Goal: Transaction & Acquisition: Purchase product/service

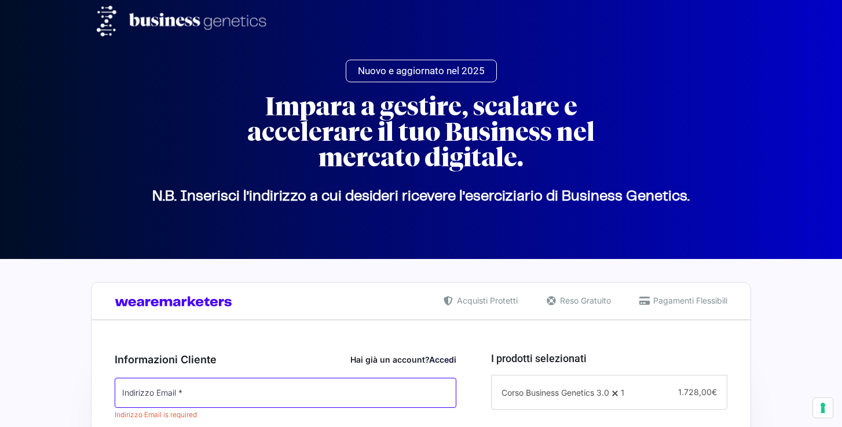
scroll to position [60, 0]
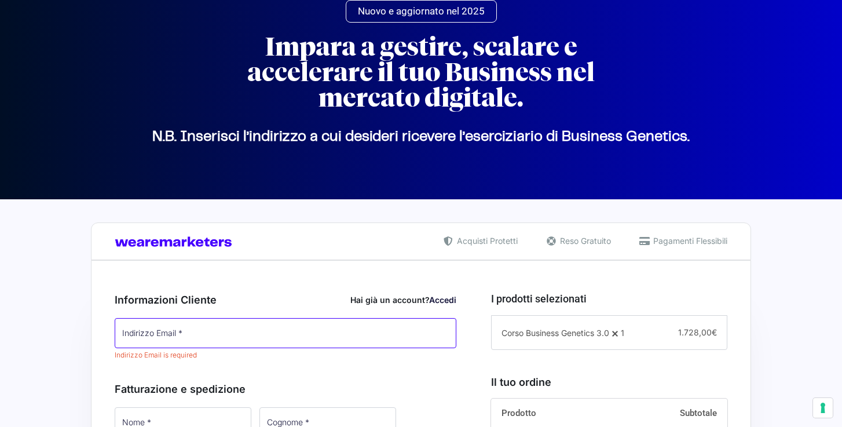
click at [356, 335] on input "Indirizzo Email *" at bounding box center [286, 333] width 342 height 30
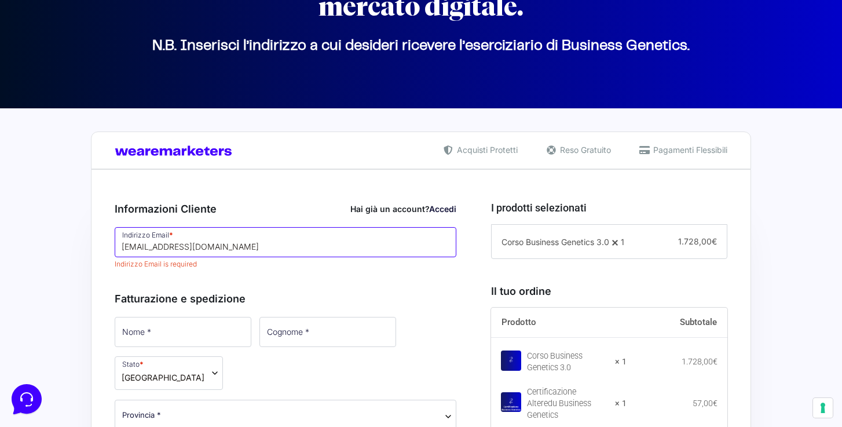
scroll to position [194, 0]
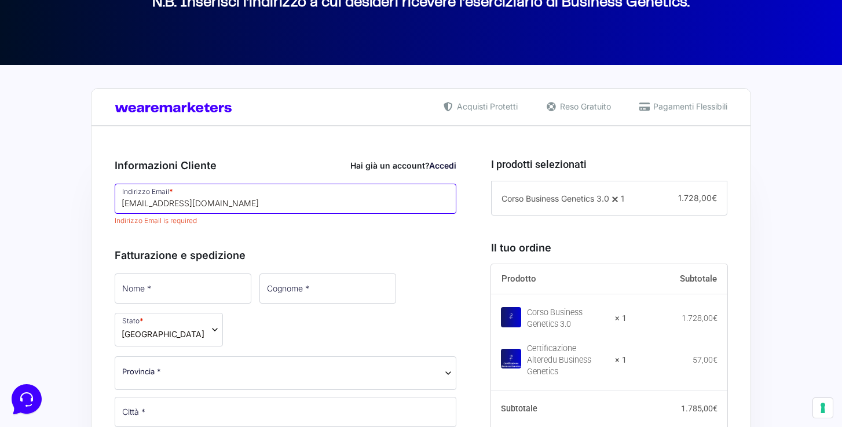
type input "[EMAIL_ADDRESS][DOMAIN_NAME]"
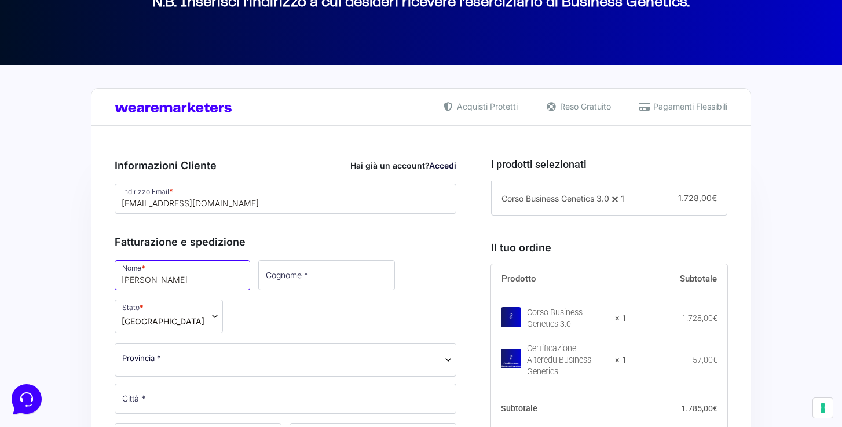
type input "[PERSON_NAME]"
type input "morellini"
click at [196, 352] on span "Provincia *" at bounding box center [285, 358] width 327 height 12
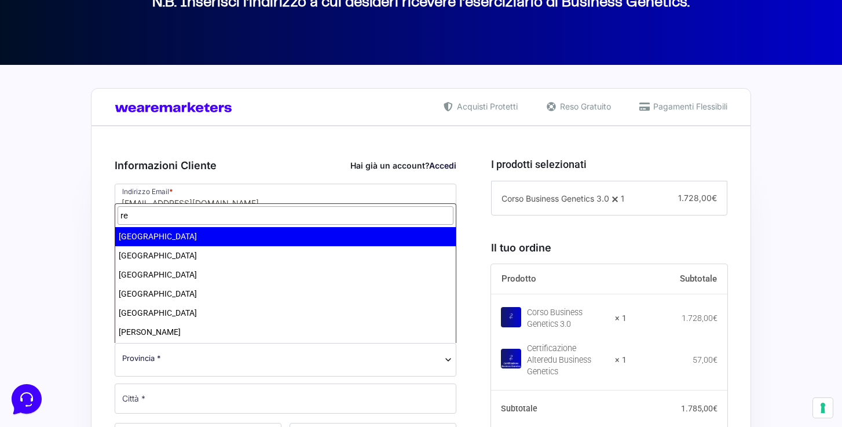
type input "re"
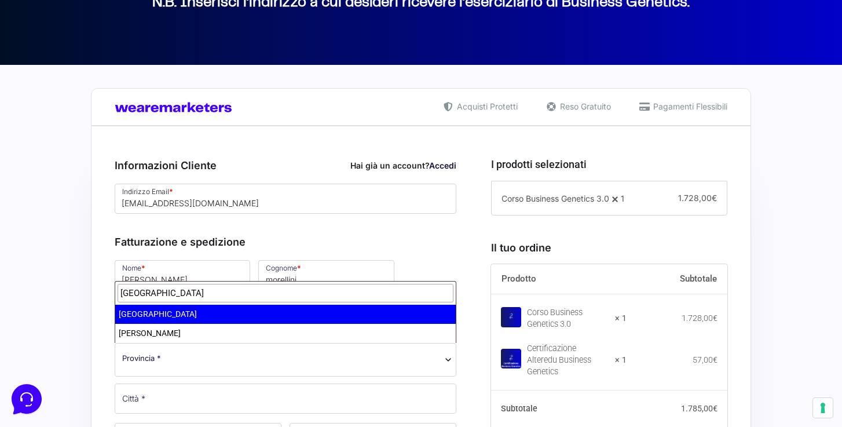
type input "[GEOGRAPHIC_DATA]"
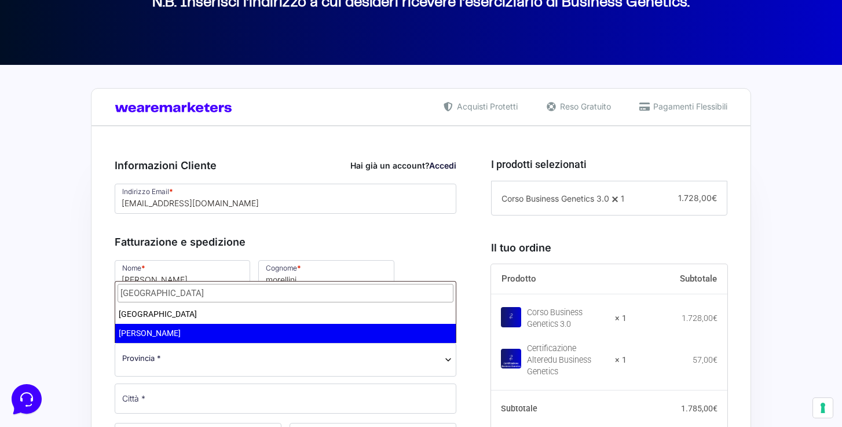
select select "RE"
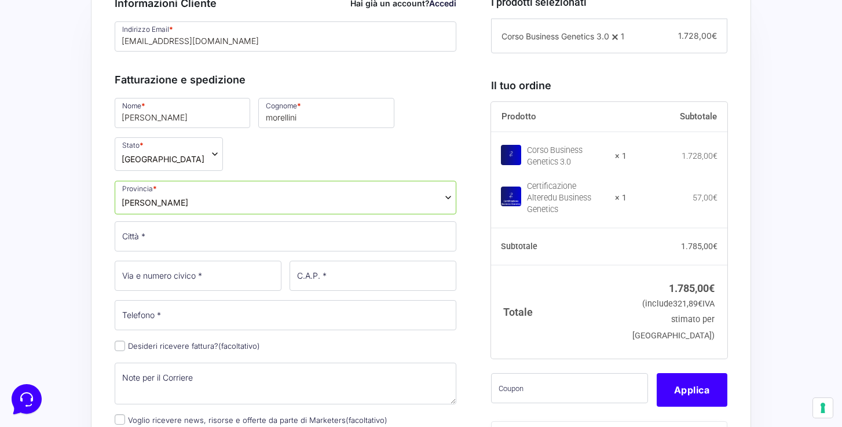
scroll to position [357, 0]
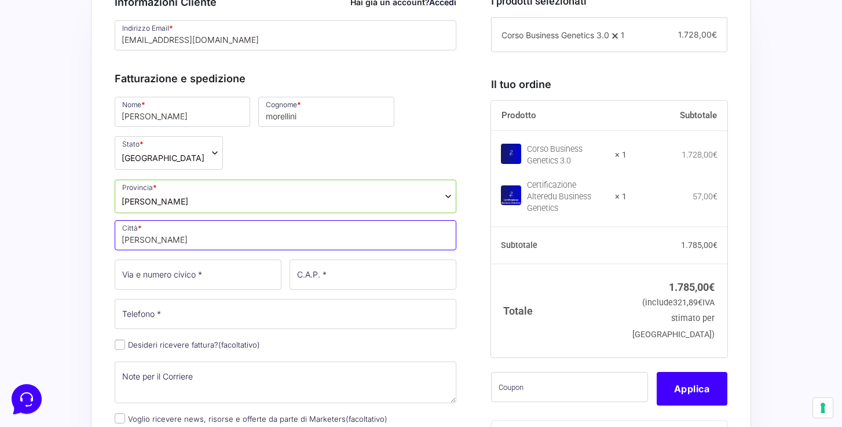
type input "[PERSON_NAME]"
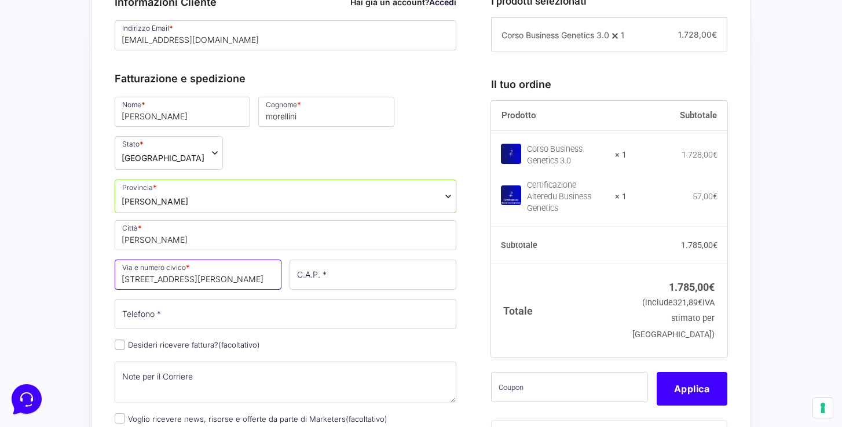
type input "[STREET_ADDRESS][PERSON_NAME]"
type input "42124"
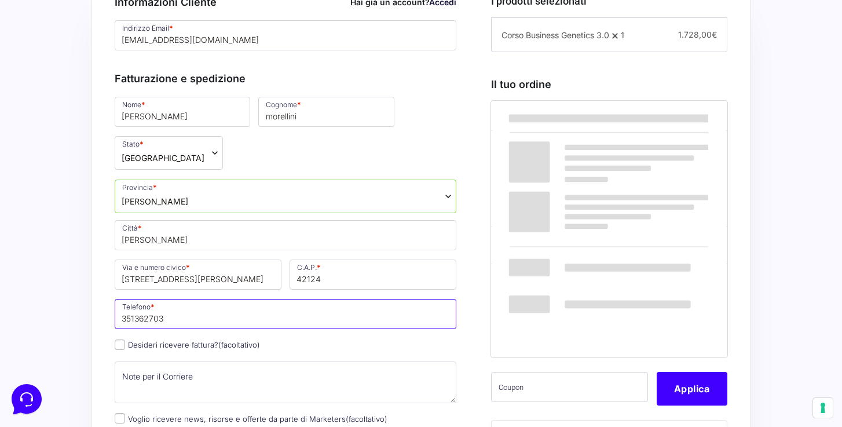
type input "3513627033"
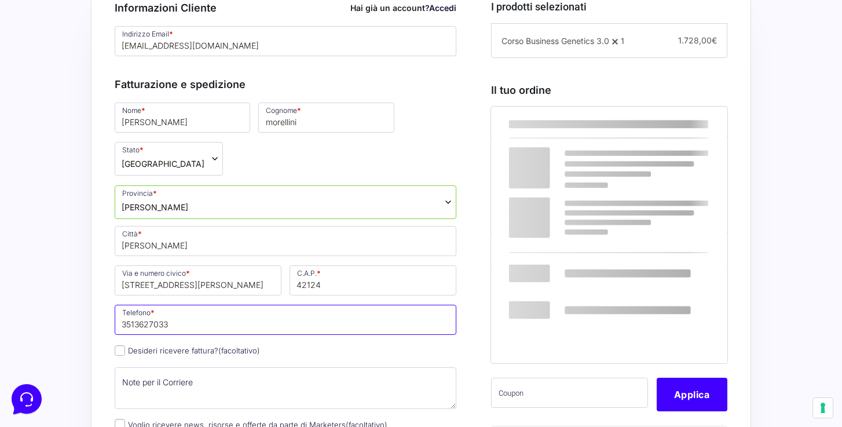
scroll to position [364, 0]
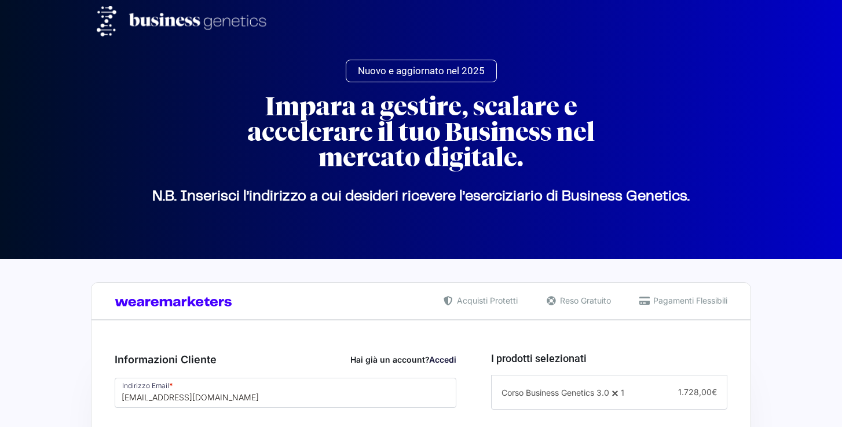
select select "RE"
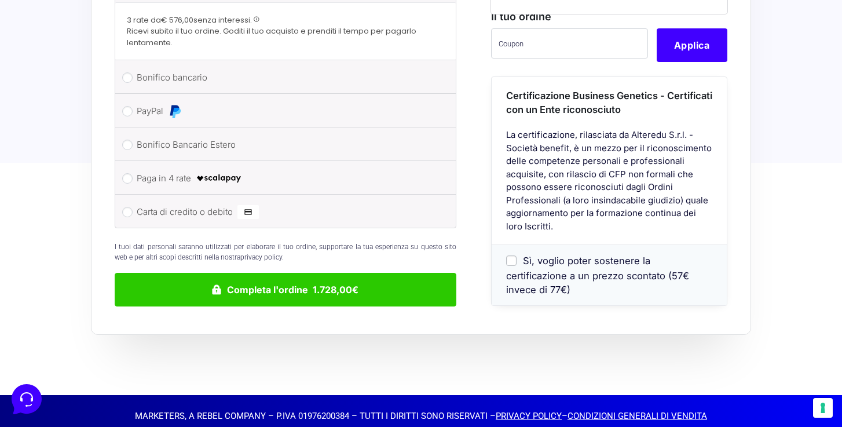
scroll to position [1025, 0]
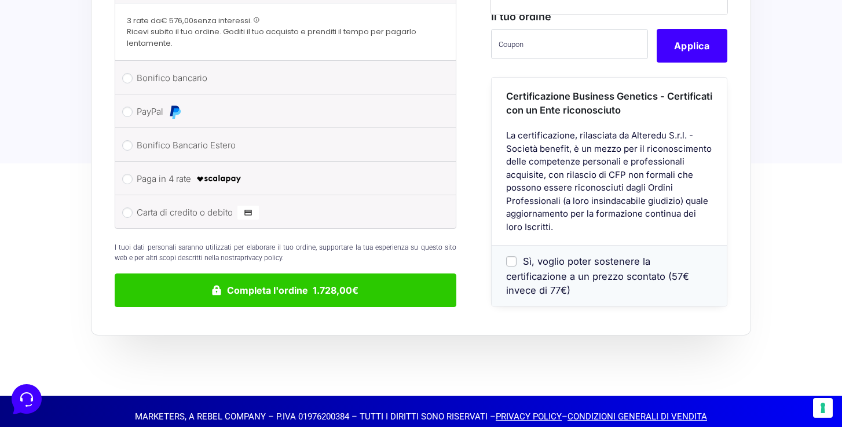
click at [514, 264] on input "Sì, voglio poter sostenere la certificazione a un prezzo scontato (57€ invece d…" at bounding box center [511, 261] width 10 height 10
checkbox input "true"
click at [127, 174] on input "Paga in 4 rate" at bounding box center [127, 179] width 10 height 10
radio input "true"
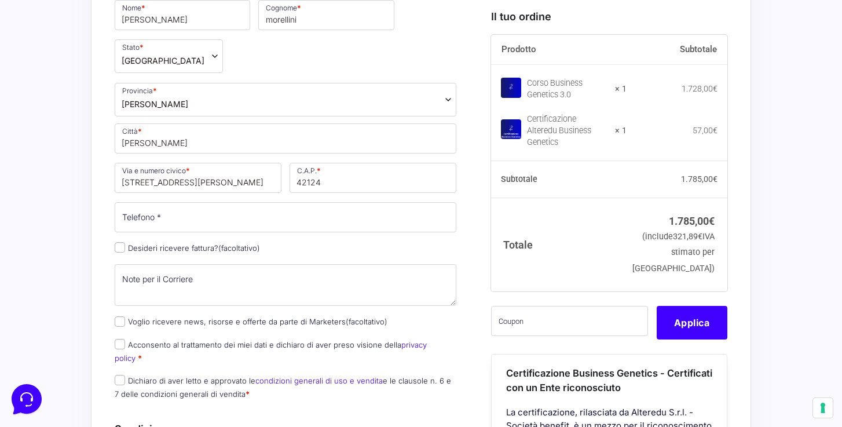
scroll to position [483, 0]
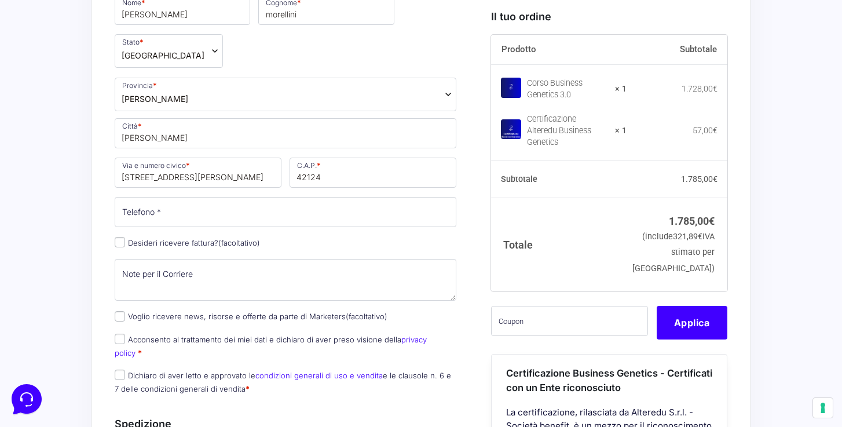
click at [118, 338] on input "Acconsento al trattamento dei miei dati e dichiaro di aver preso visione della …" at bounding box center [120, 339] width 10 height 10
checkbox input "true"
click at [123, 370] on input "Dichiaro di aver letto e approvato le condizioni generali di uso e vendita e le…" at bounding box center [120, 375] width 10 height 10
checkbox input "true"
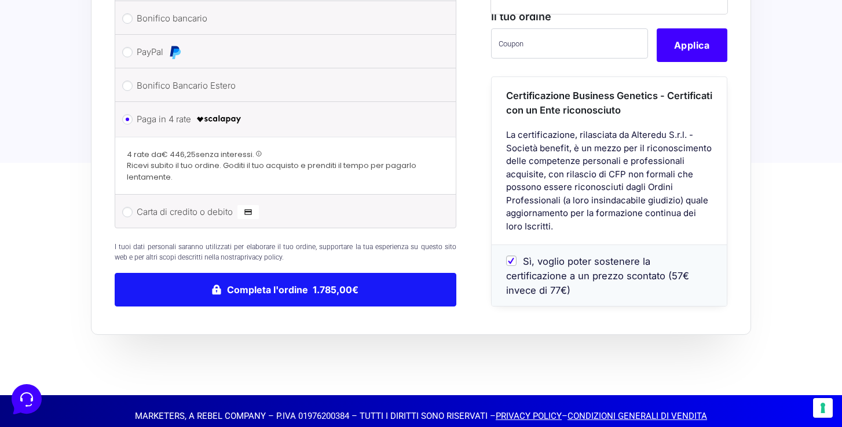
scroll to position [1025, 0]
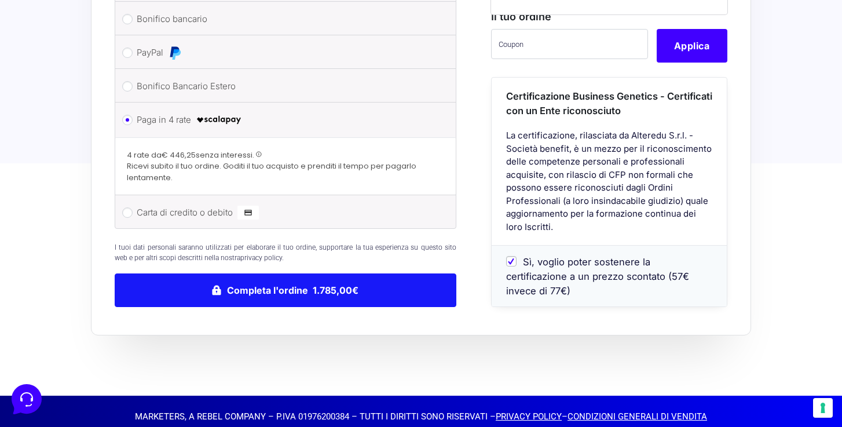
click at [318, 274] on button "Completa l'ordine 1.785,00€" at bounding box center [286, 290] width 342 height 34
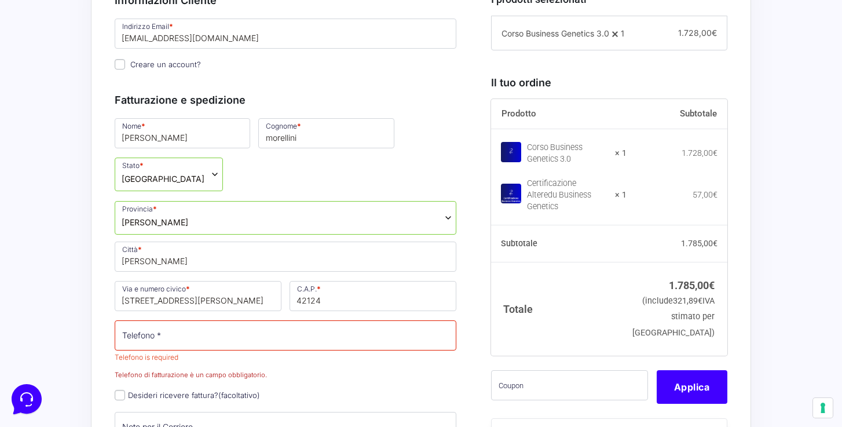
scroll to position [449, 0]
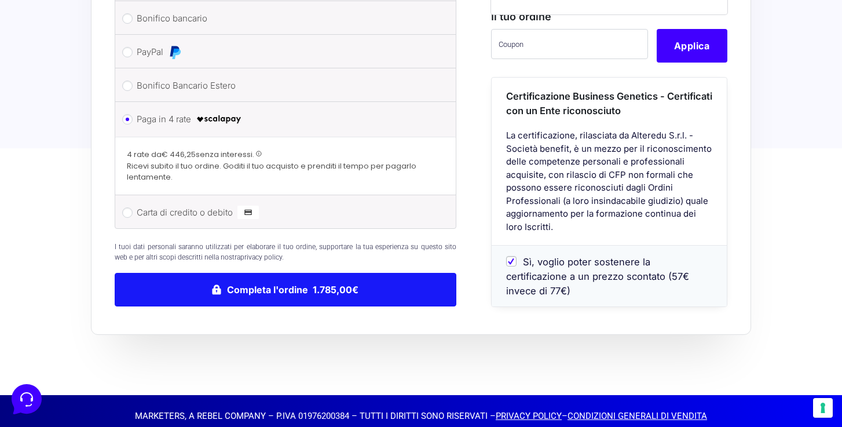
type input "3513627033"
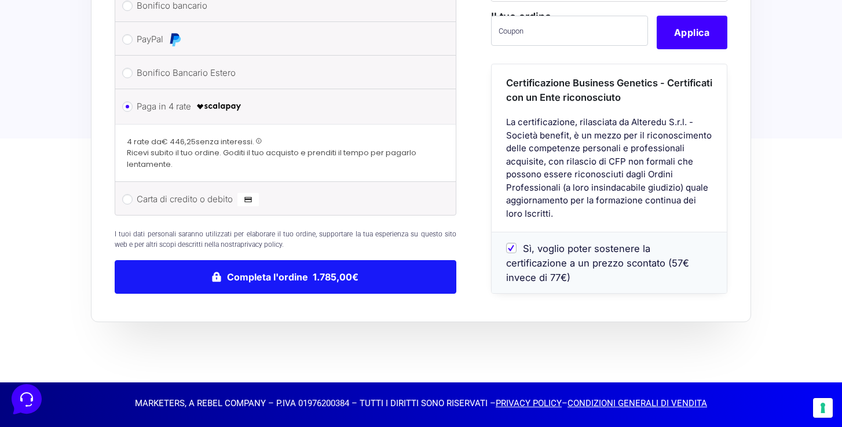
click at [265, 276] on button "Completa l'ordine 1.785,00€" at bounding box center [286, 277] width 342 height 34
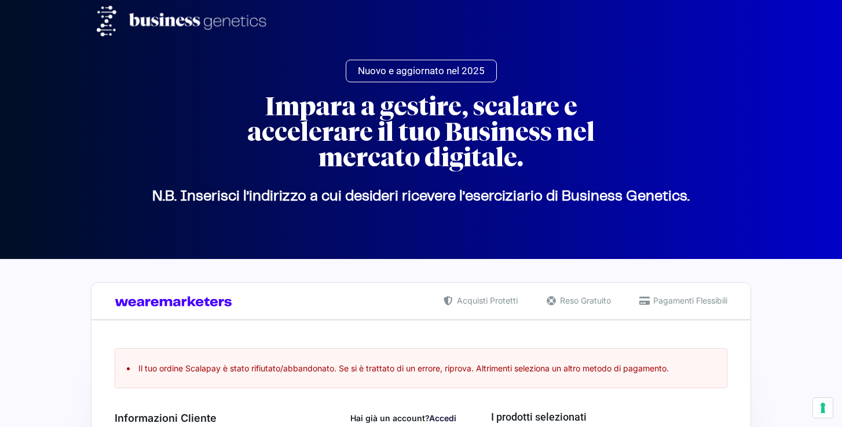
select select "RE"
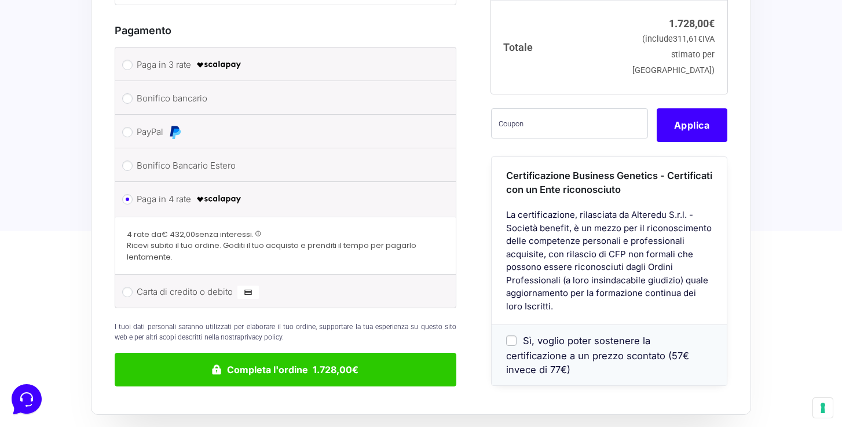
scroll to position [1003, 0]
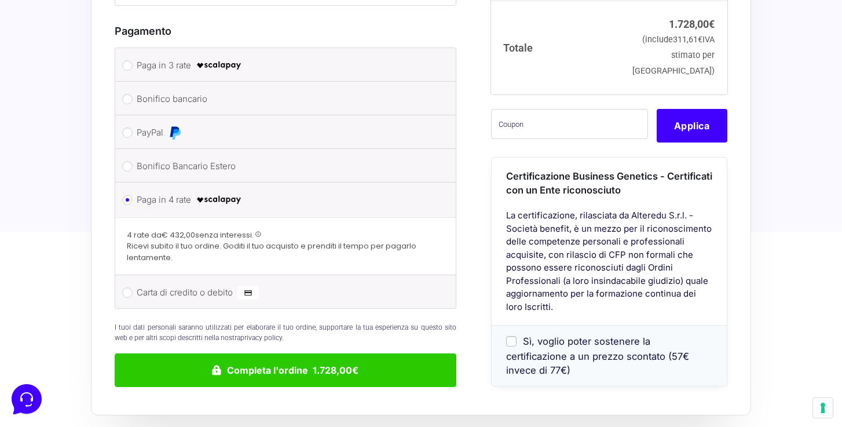
click at [203, 59] on img at bounding box center [219, 66] width 46 height 14
click at [133, 60] on input "Paga in 3 rate" at bounding box center [127, 65] width 10 height 10
radio input "true"
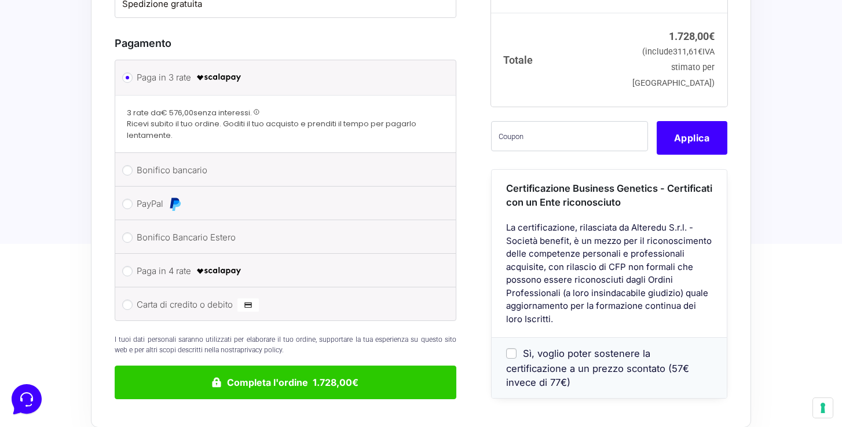
scroll to position [988, 0]
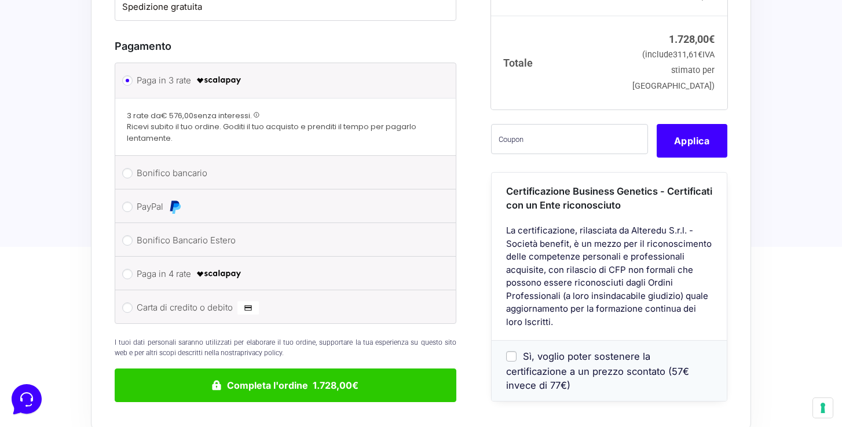
click at [260, 198] on label "PayPal" at bounding box center [284, 206] width 294 height 17
click at [133, 202] on input "PayPal" at bounding box center [127, 207] width 10 height 10
radio input "true"
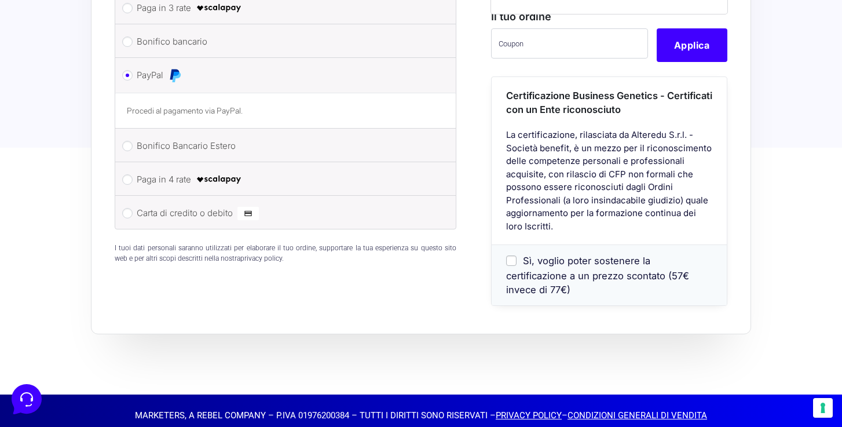
scroll to position [1093, 0]
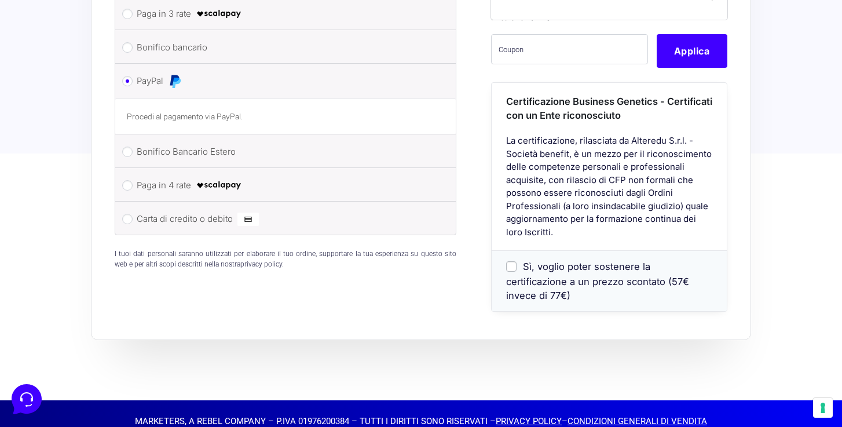
click at [510, 271] on input "Sì, voglio poter sostenere la certificazione a un prezzo scontato (57€ invece d…" at bounding box center [511, 266] width 10 height 10
checkbox input "true"
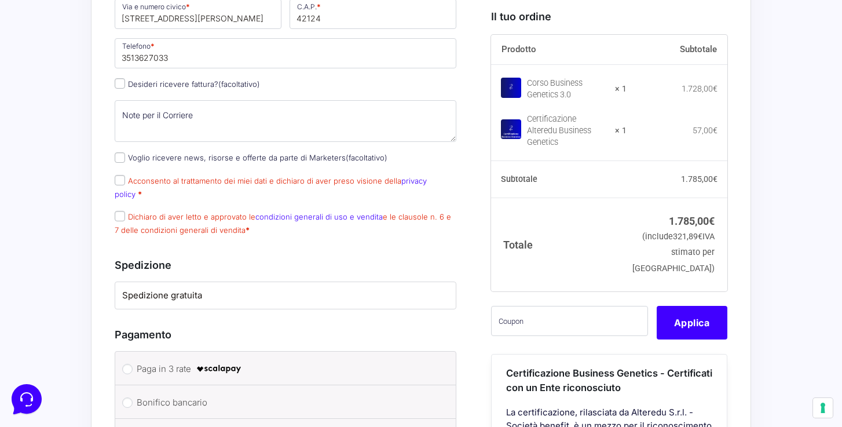
scroll to position [726, 0]
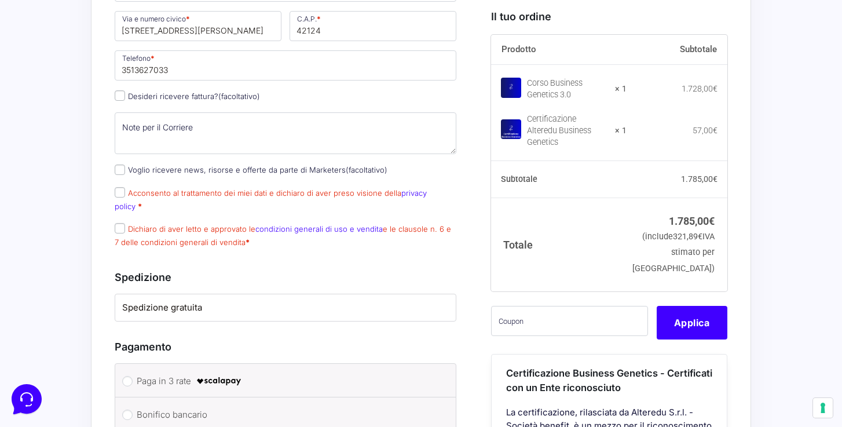
click at [118, 198] on input "Acconsento al trattamento dei miei dati e dichiaro di aver preso visione della …" at bounding box center [120, 192] width 10 height 10
checkbox input "true"
click at [123, 230] on input "Dichiaro di aver letto e approvato le condizioni generali di uso e vendita e le…" at bounding box center [120, 228] width 10 height 10
checkbox input "true"
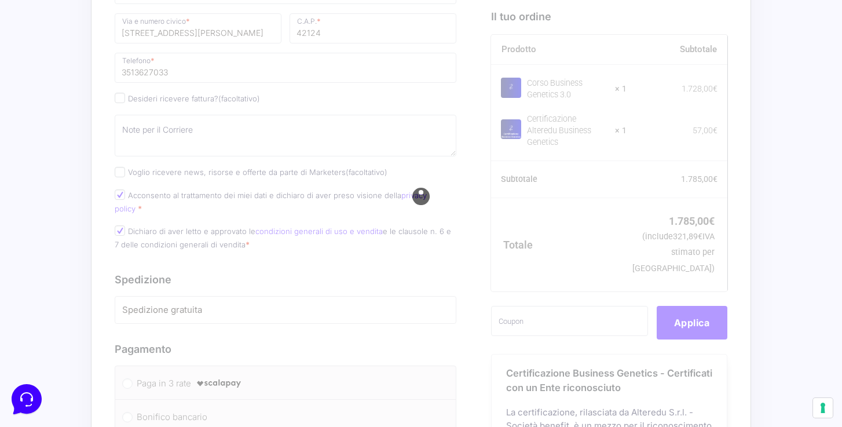
scroll to position [621, 0]
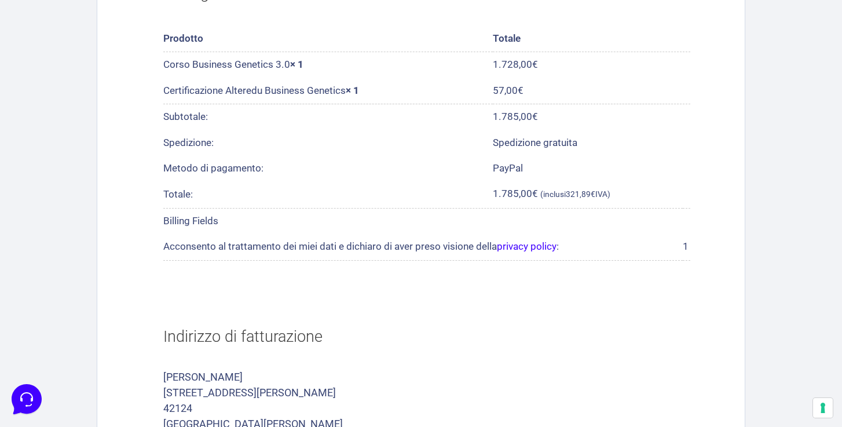
scroll to position [338, 0]
